Goal: Task Accomplishment & Management: Manage account settings

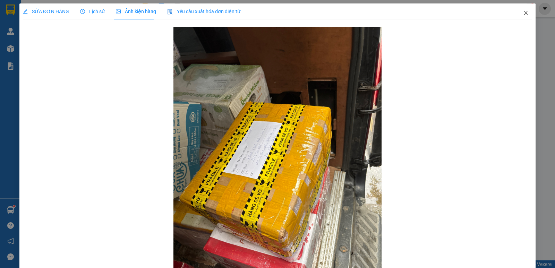
click at [524, 15] on icon "close" at bounding box center [526, 13] width 4 height 4
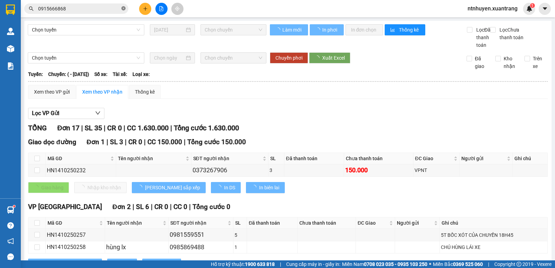
click at [124, 10] on icon "close-circle" at bounding box center [123, 8] width 4 height 4
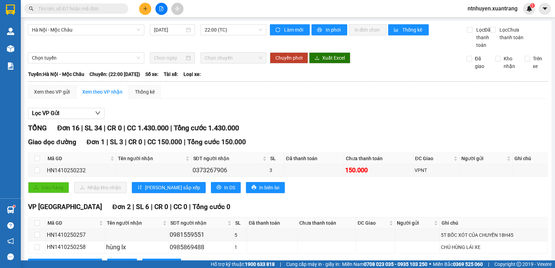
click at [245, 9] on div "Kết quả tìm kiếm ( 1 ) Bộ lọc Gửi 3 ngày gần nhất Mã ĐH Trạng thái Món hàng Tổn…" at bounding box center [277, 8] width 555 height 17
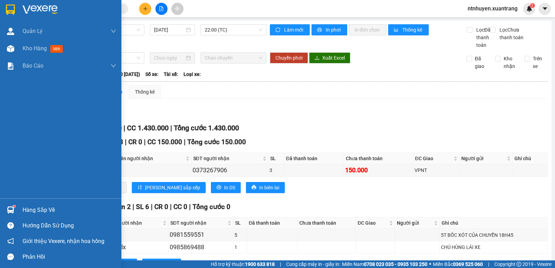
click at [37, 9] on img at bounding box center [40, 10] width 35 height 10
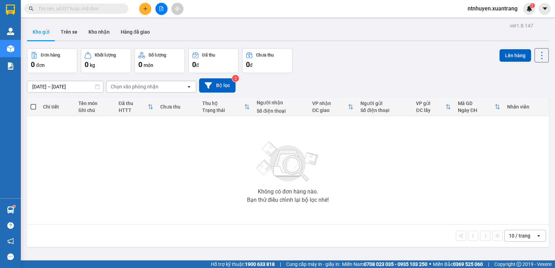
click at [90, 10] on input "text" at bounding box center [79, 9] width 82 height 8
paste input "0917536687"
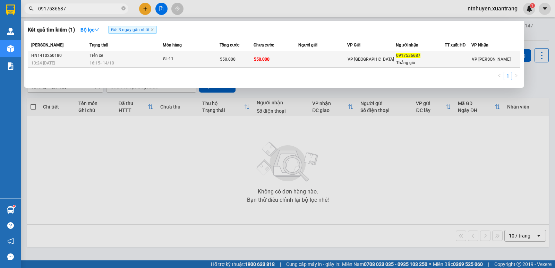
type input "0917536687"
click at [162, 59] on td "Trên xe 16:15 [DATE]" at bounding box center [125, 59] width 75 height 16
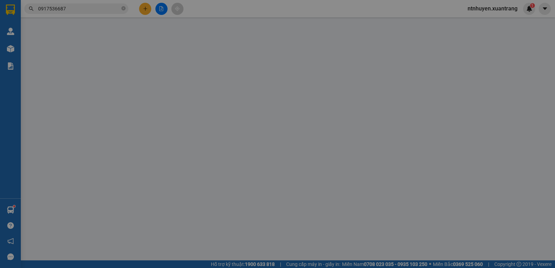
type input "0917536687"
type input "Thắng giò"
type input "550.000"
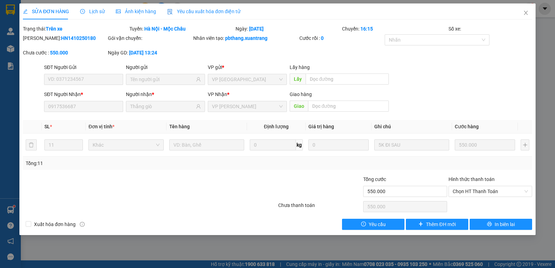
click at [132, 6] on div "Ảnh kiện hàng" at bounding box center [136, 11] width 40 height 16
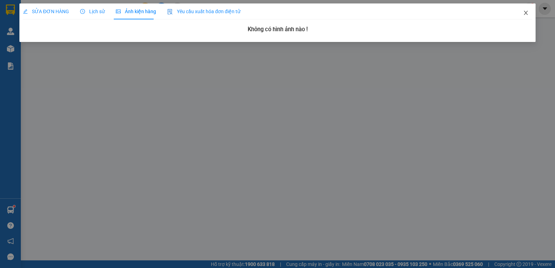
click at [528, 14] on icon "close" at bounding box center [526, 13] width 6 height 6
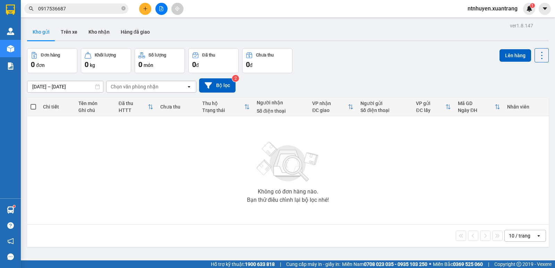
click at [78, 6] on input "0917536687" at bounding box center [79, 9] width 82 height 8
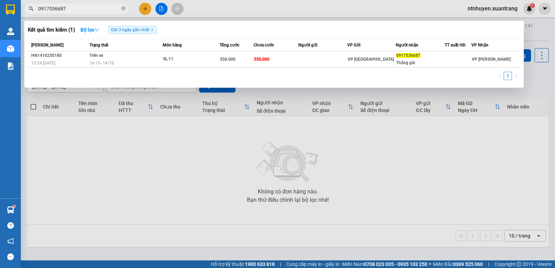
click at [78, 6] on input "0917536687" at bounding box center [79, 9] width 82 height 8
click at [90, 8] on input "0917536687" at bounding box center [79, 9] width 82 height 8
click at [475, 8] on div at bounding box center [277, 134] width 555 height 268
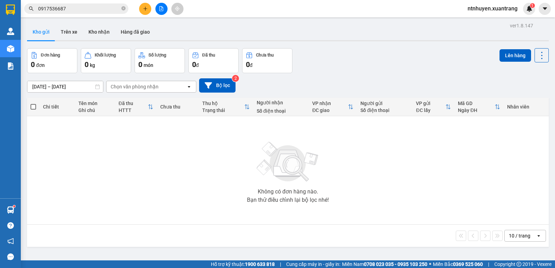
click at [483, 8] on span "ntnhuyen.xuantrang" at bounding box center [492, 8] width 61 height 9
click at [482, 20] on span "Đăng xuất" at bounding box center [495, 22] width 47 height 8
